Goal: Transaction & Acquisition: Book appointment/travel/reservation

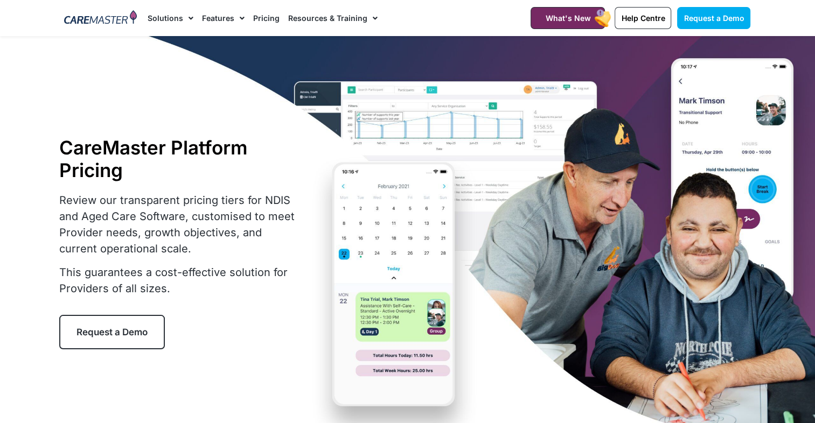
click at [261, 17] on link "Pricing" at bounding box center [266, 18] width 26 height 36
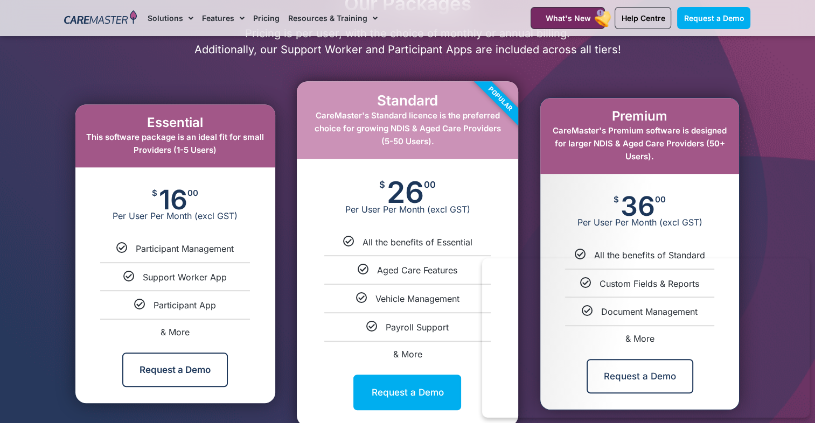
scroll to position [592, 0]
